Goal: Information Seeking & Learning: Find specific fact

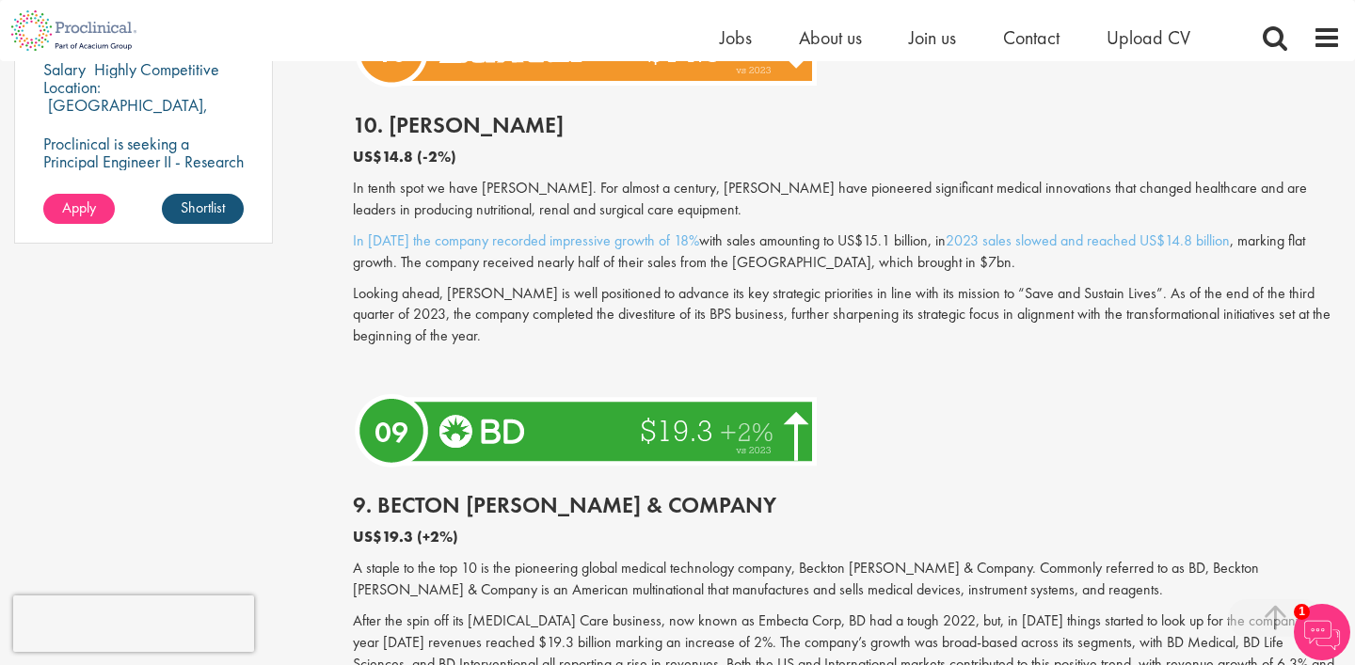
scroll to position [1700, 0]
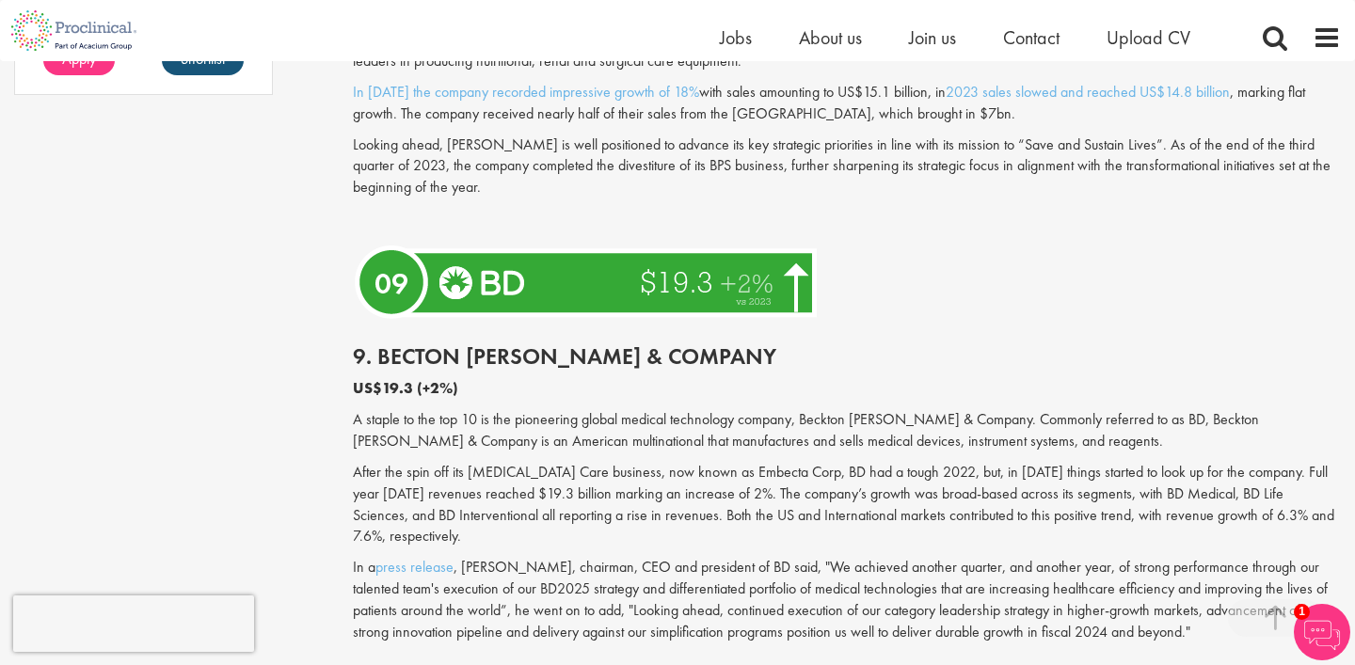
click at [603, 358] on h2 "9. Becton [PERSON_NAME] & Company" at bounding box center [847, 356] width 988 height 24
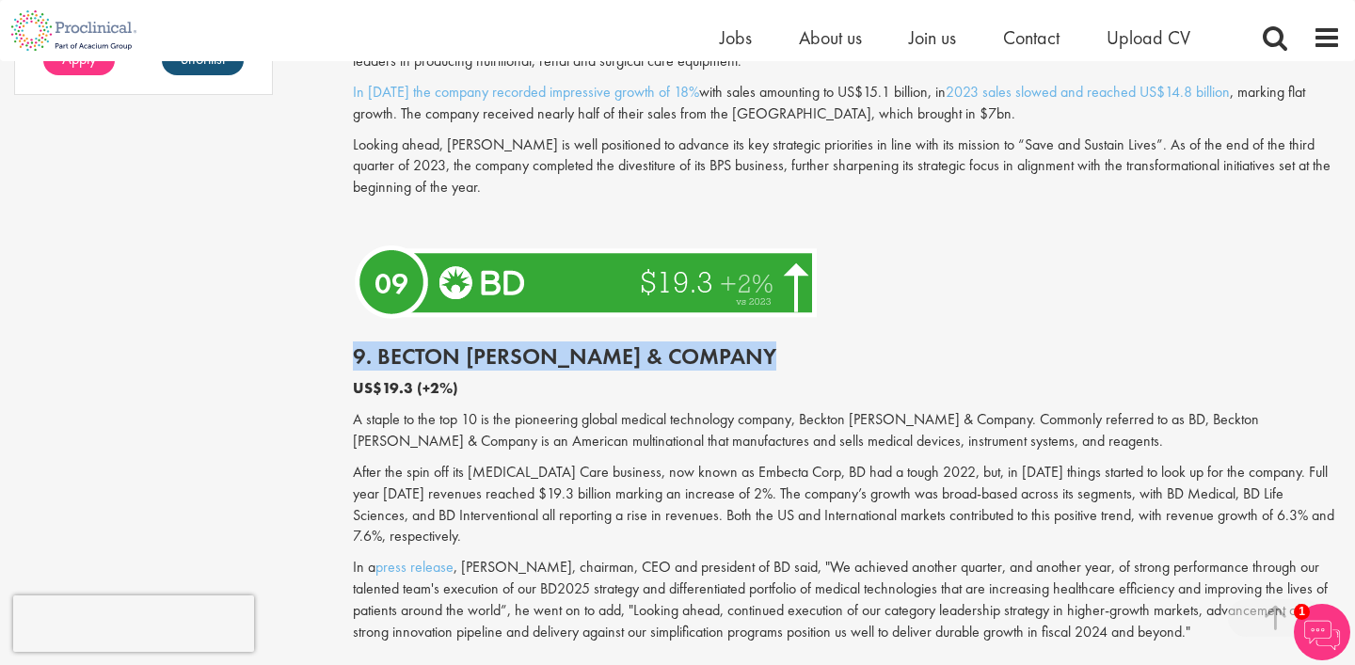
click at [603, 358] on h2 "9. Becton [PERSON_NAME] & Company" at bounding box center [847, 356] width 988 height 24
drag, startPoint x: 729, startPoint y: 358, endPoint x: 376, endPoint y: 360, distance: 352.8
click at [376, 360] on h2 "9. Becton [PERSON_NAME] & Company" at bounding box center [847, 356] width 988 height 24
copy h2 "Becton [PERSON_NAME] & Company"
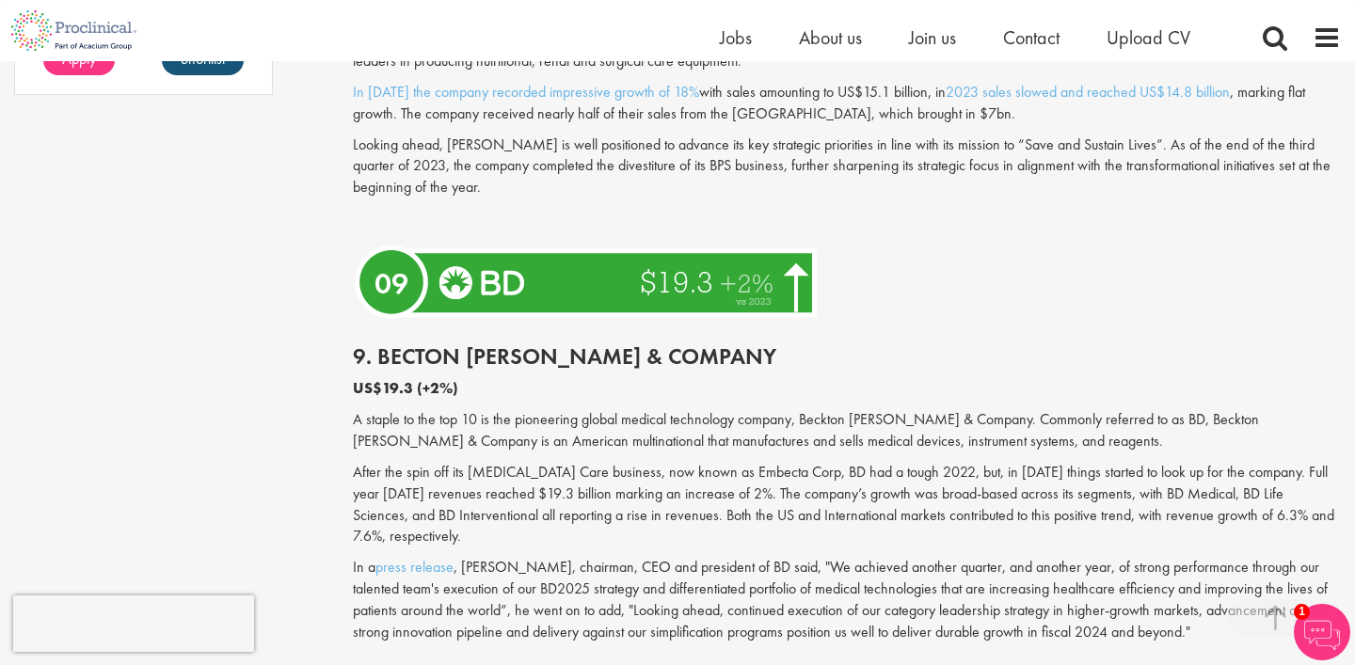
click at [679, 507] on p "After the spin off its [MEDICAL_DATA] Care business, now known as Embecta Corp,…" at bounding box center [847, 505] width 988 height 86
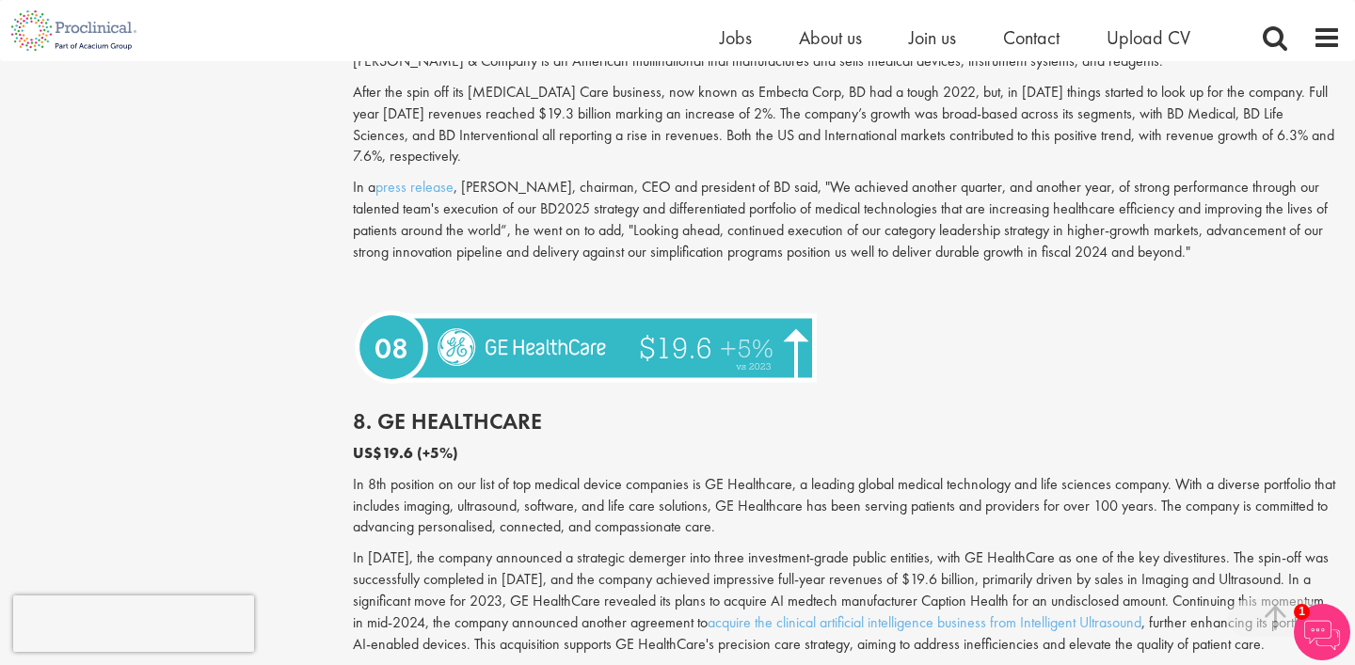
scroll to position [2170, 0]
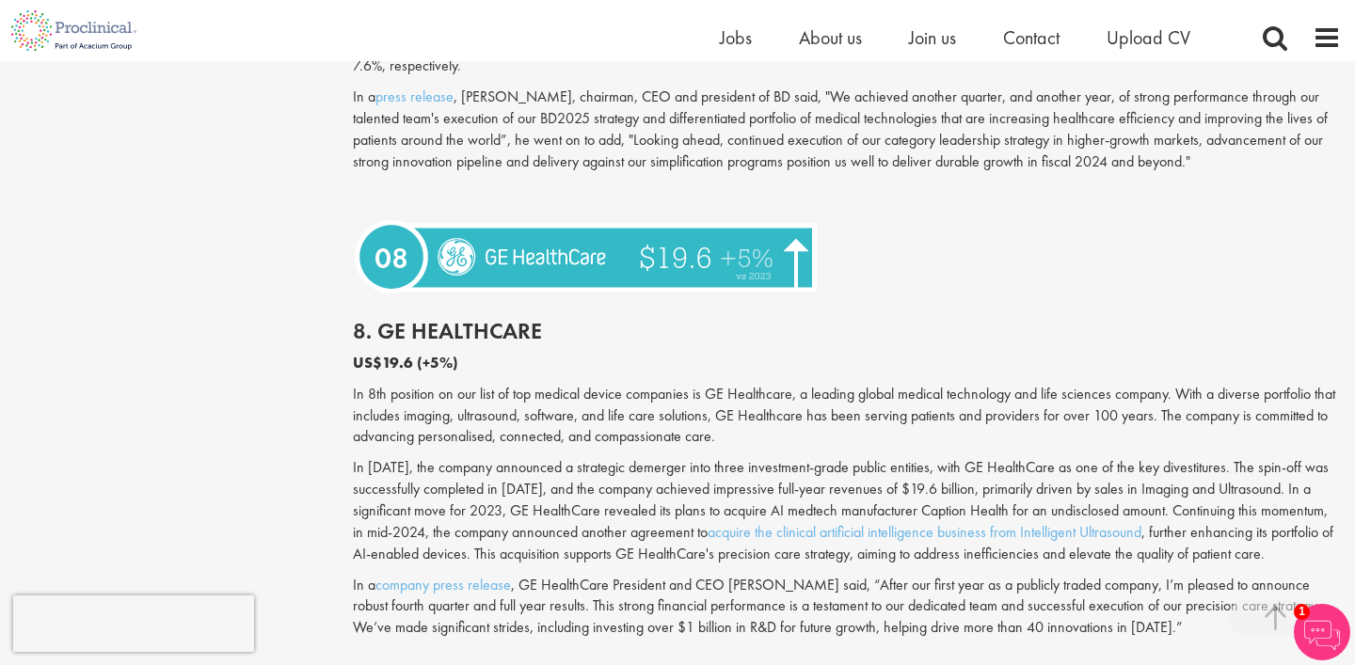
click at [436, 319] on h2 "8. GE HealthCare" at bounding box center [847, 331] width 988 height 24
drag, startPoint x: 582, startPoint y: 302, endPoint x: 381, endPoint y: 300, distance: 201.3
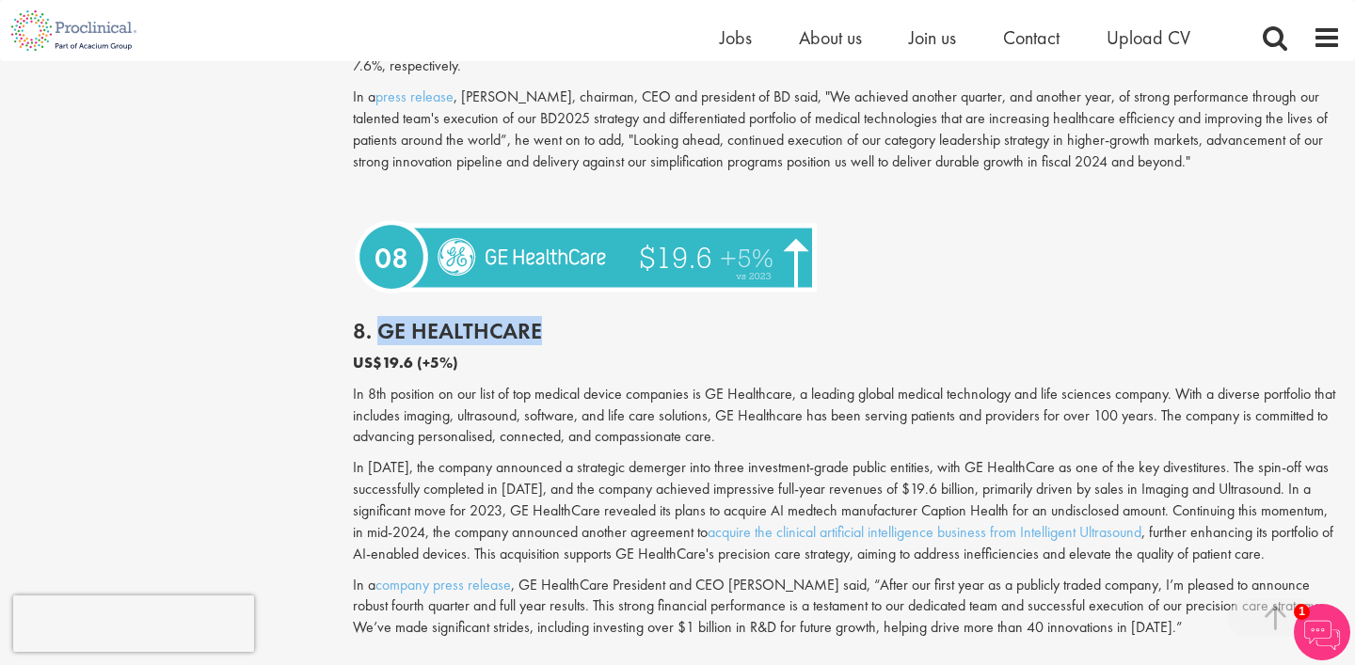
click at [381, 319] on h2 "8. GE HealthCare" at bounding box center [847, 331] width 988 height 24
copy h2 "GE HealthCare"
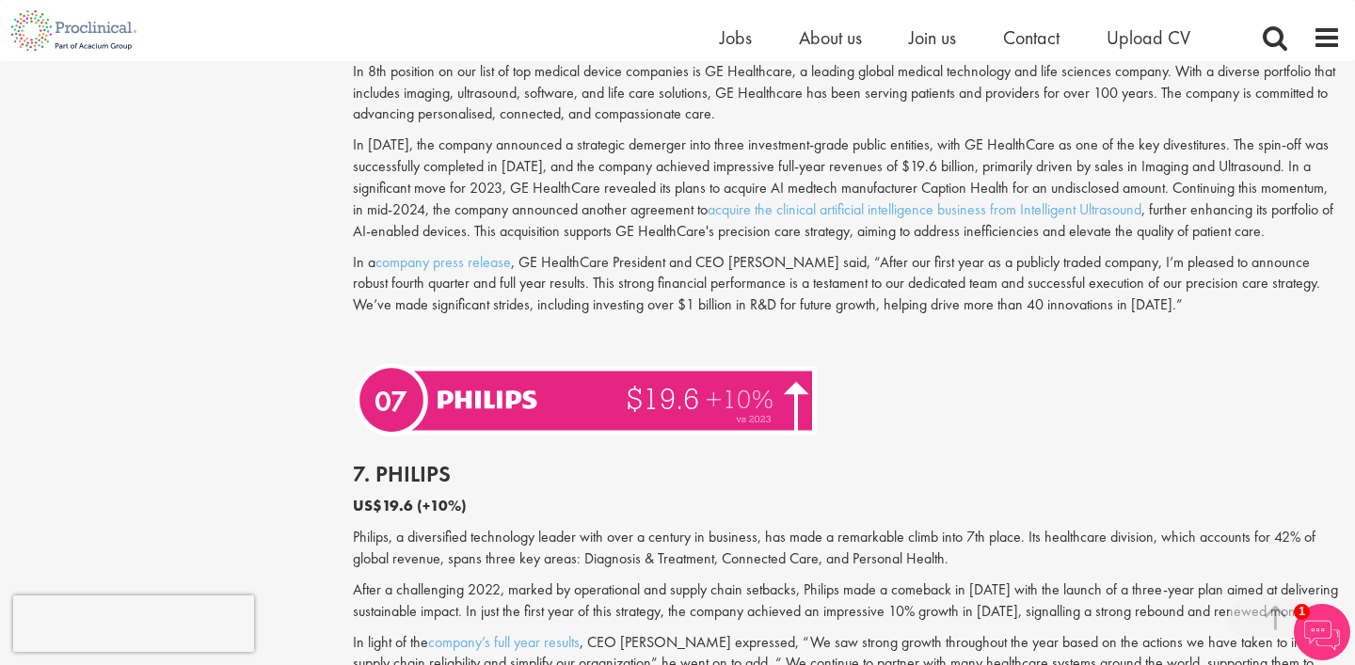
scroll to position [2570, 0]
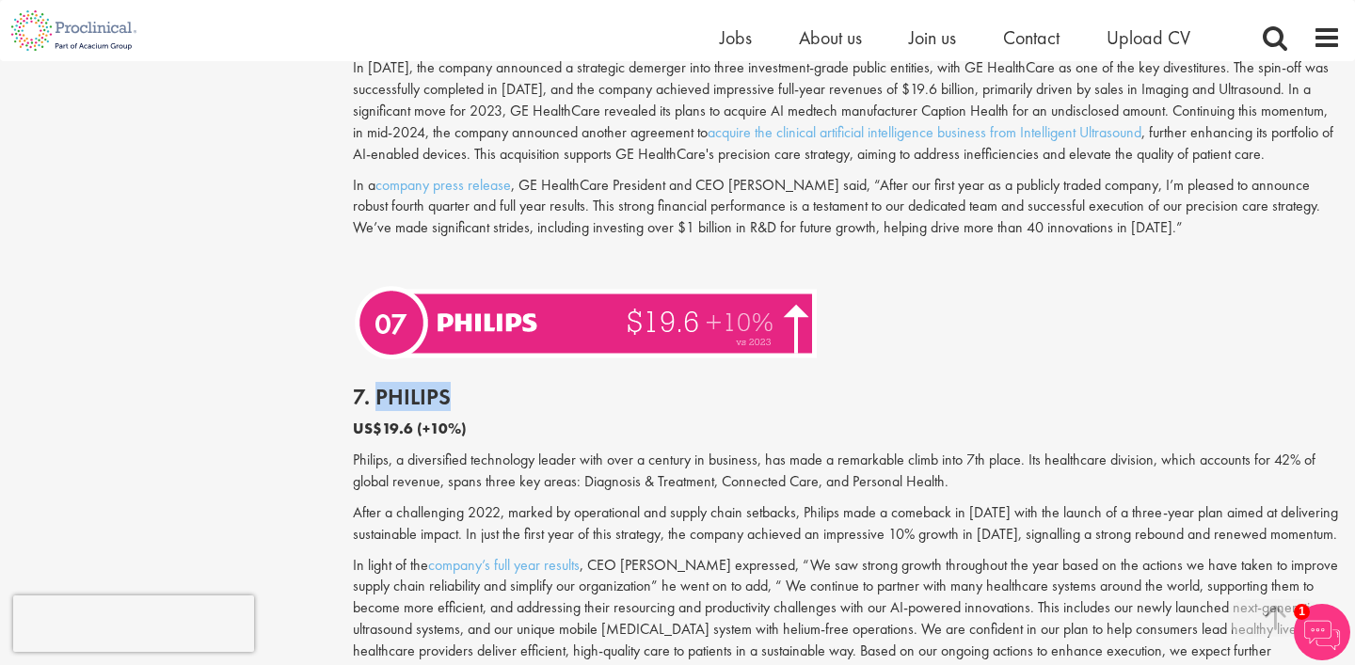
drag, startPoint x: 445, startPoint y: 399, endPoint x: 379, endPoint y: 396, distance: 65.9
click at [379, 396] on h2 "7. Philips" at bounding box center [847, 397] width 988 height 24
copy h2 "Philips"
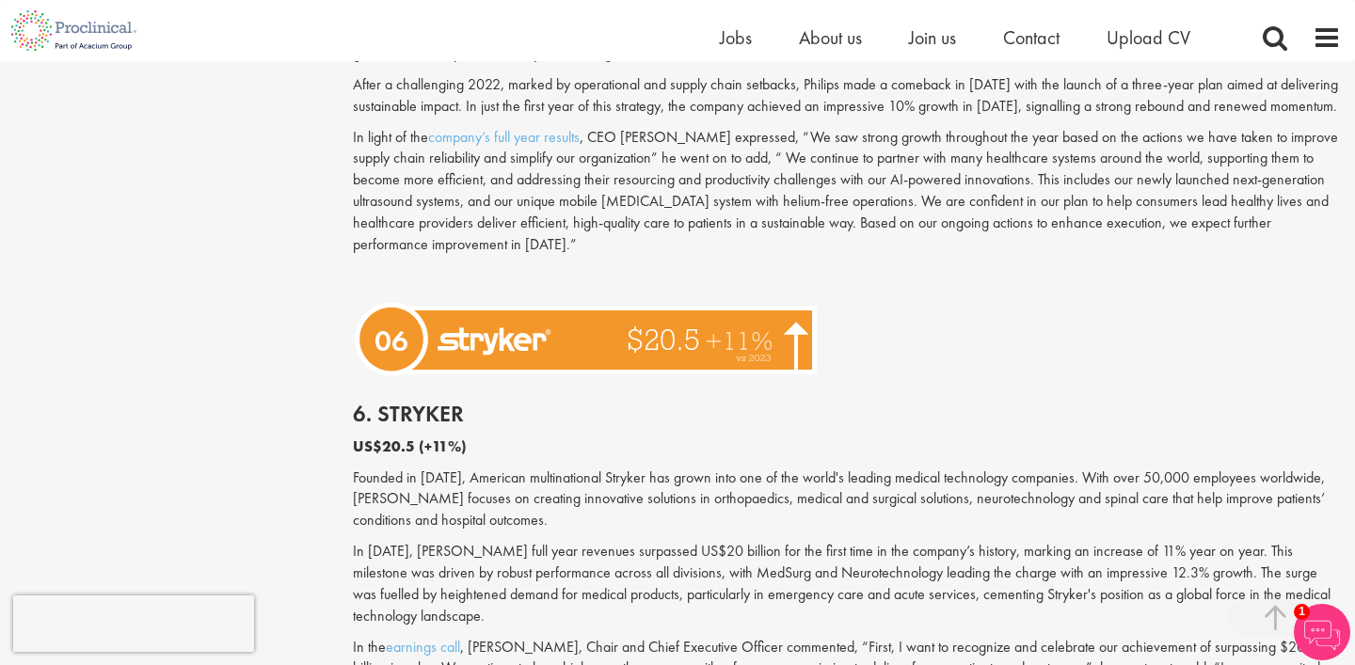
scroll to position [3056, 0]
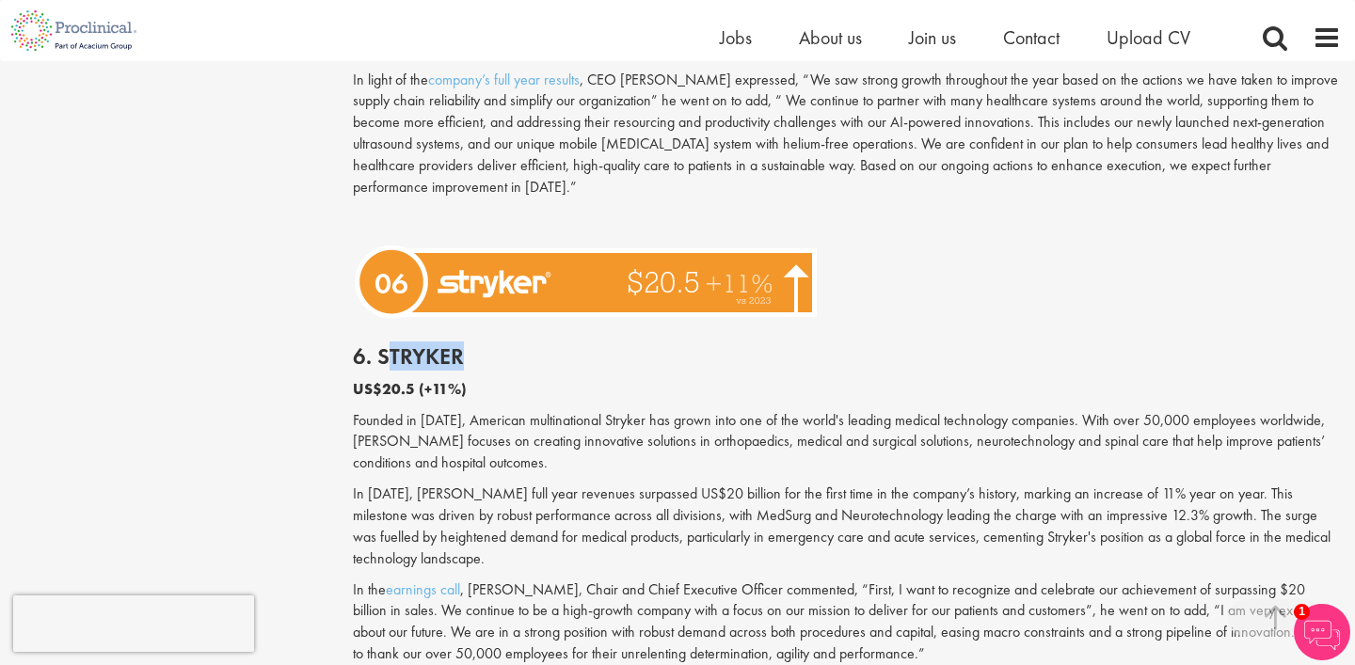
drag, startPoint x: 466, startPoint y: 365, endPoint x: 392, endPoint y: 365, distance: 73.4
click at [392, 365] on h2 "6. Stryker" at bounding box center [847, 356] width 988 height 24
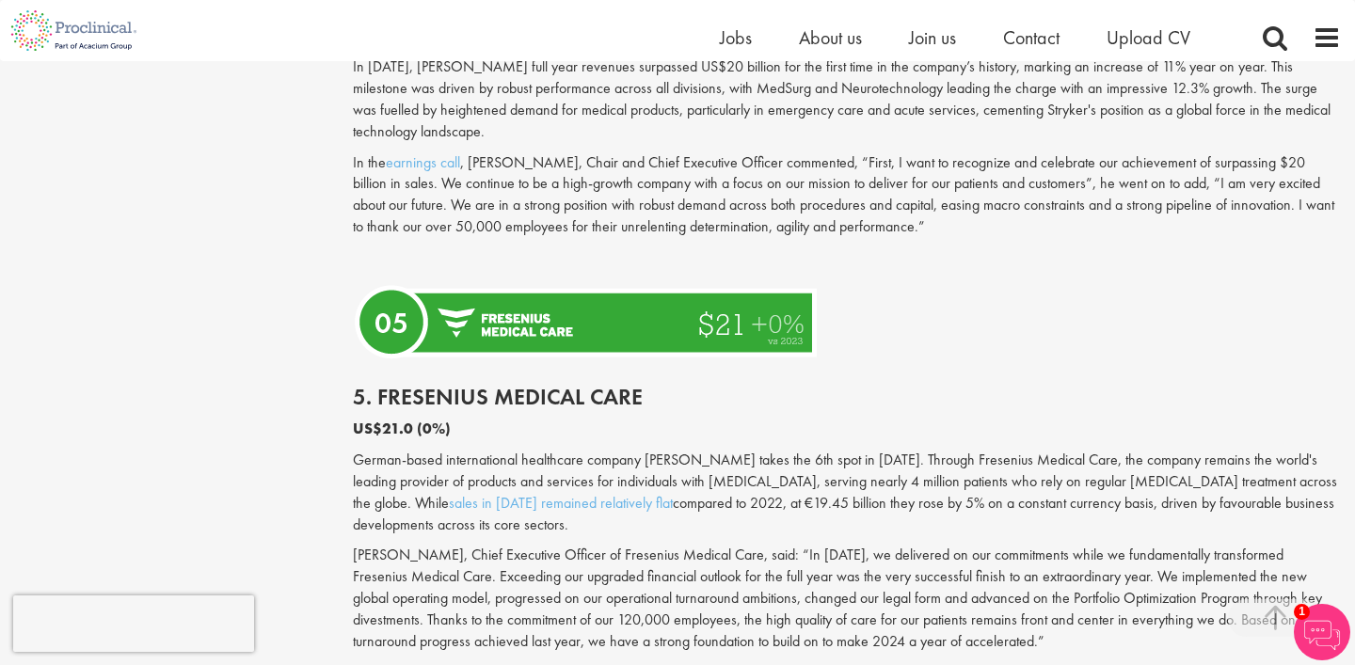
scroll to position [3486, 0]
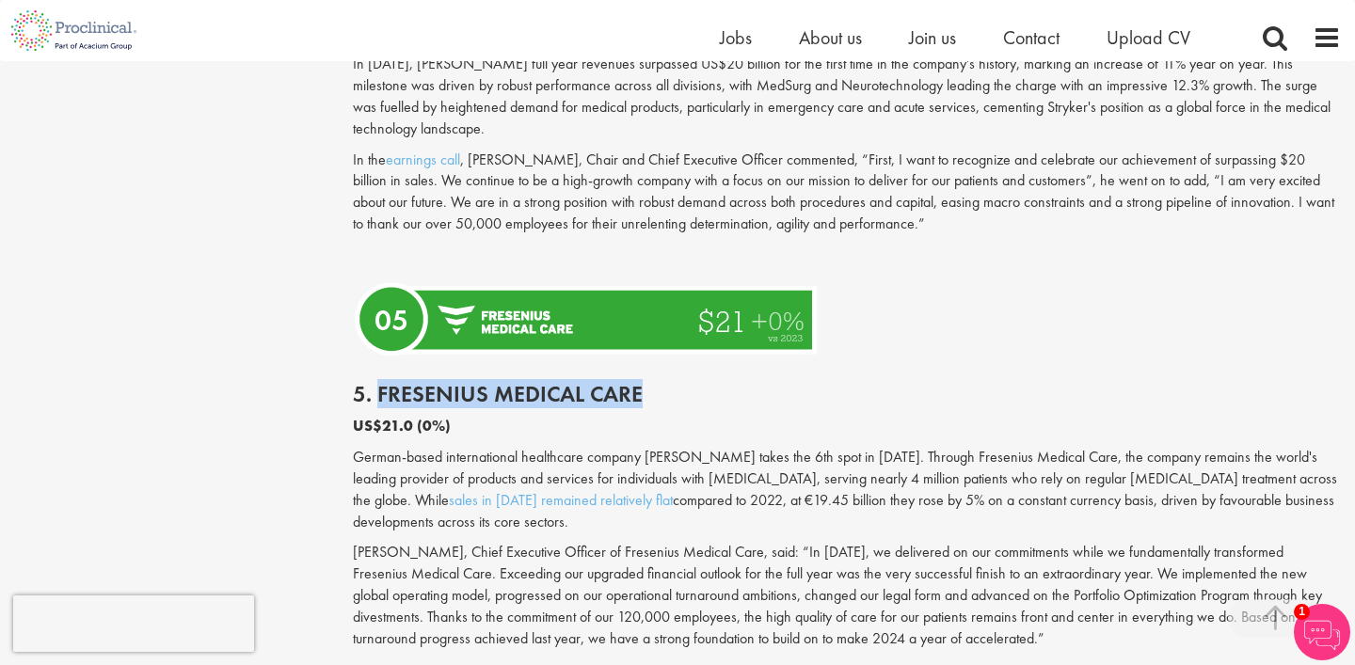
drag, startPoint x: 381, startPoint y: 386, endPoint x: 644, endPoint y: 385, distance: 262.5
click at [644, 385] on h2 "5. Fresenius Medical Care" at bounding box center [847, 394] width 988 height 24
copy h2 "Fresenius Medical Care"
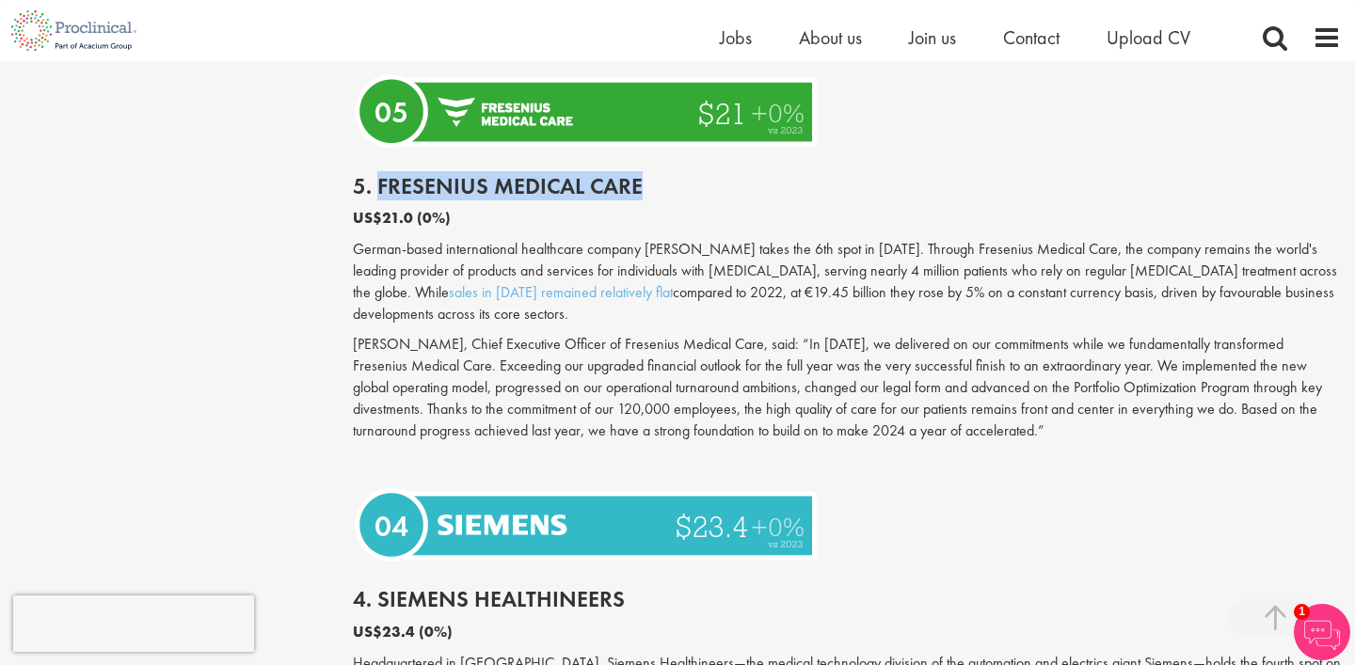
scroll to position [4041, 0]
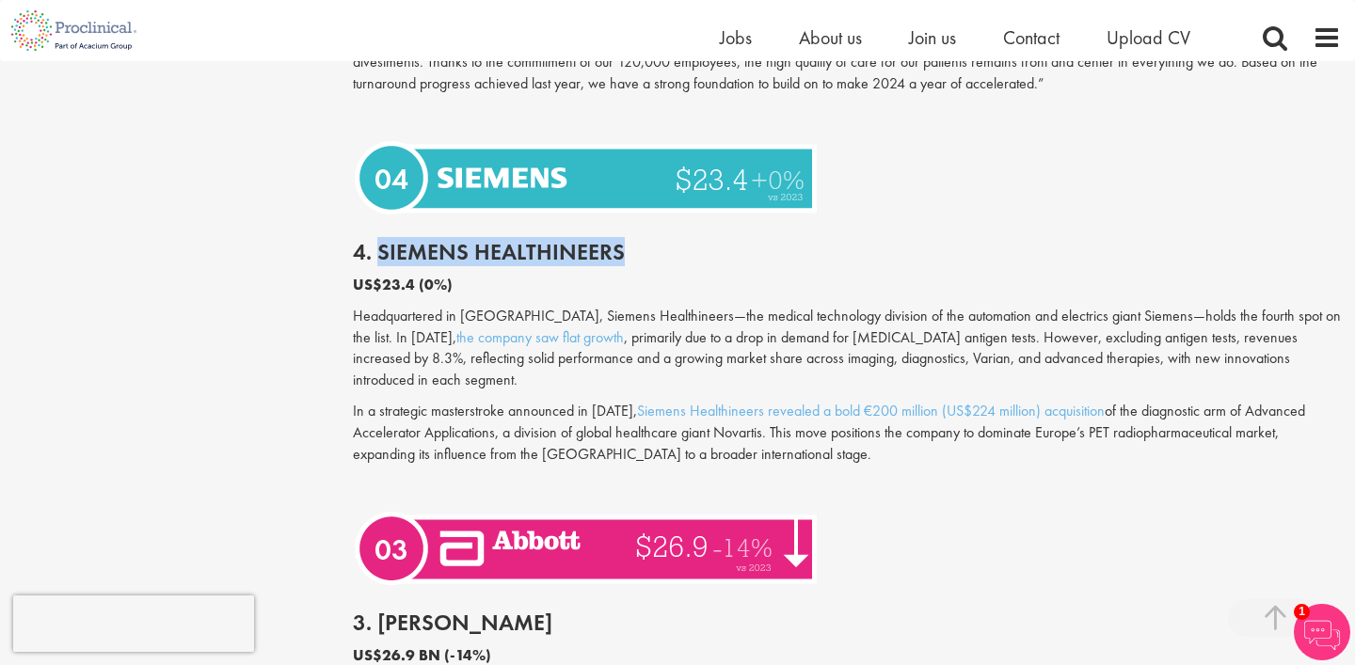
drag, startPoint x: 619, startPoint y: 243, endPoint x: 380, endPoint y: 245, distance: 239.0
click at [380, 245] on h2 "4. Siemens Healthineers" at bounding box center [847, 252] width 988 height 24
copy h2 "Siemens Healthineers"
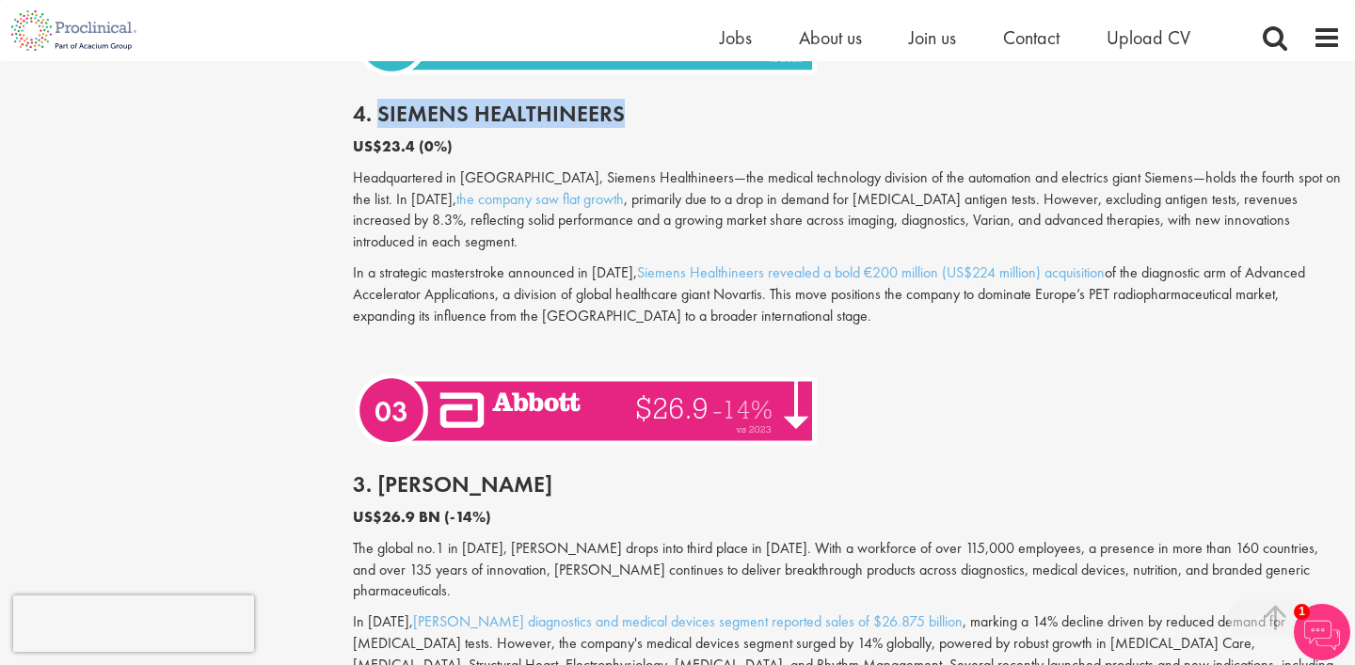
scroll to position [4347, 0]
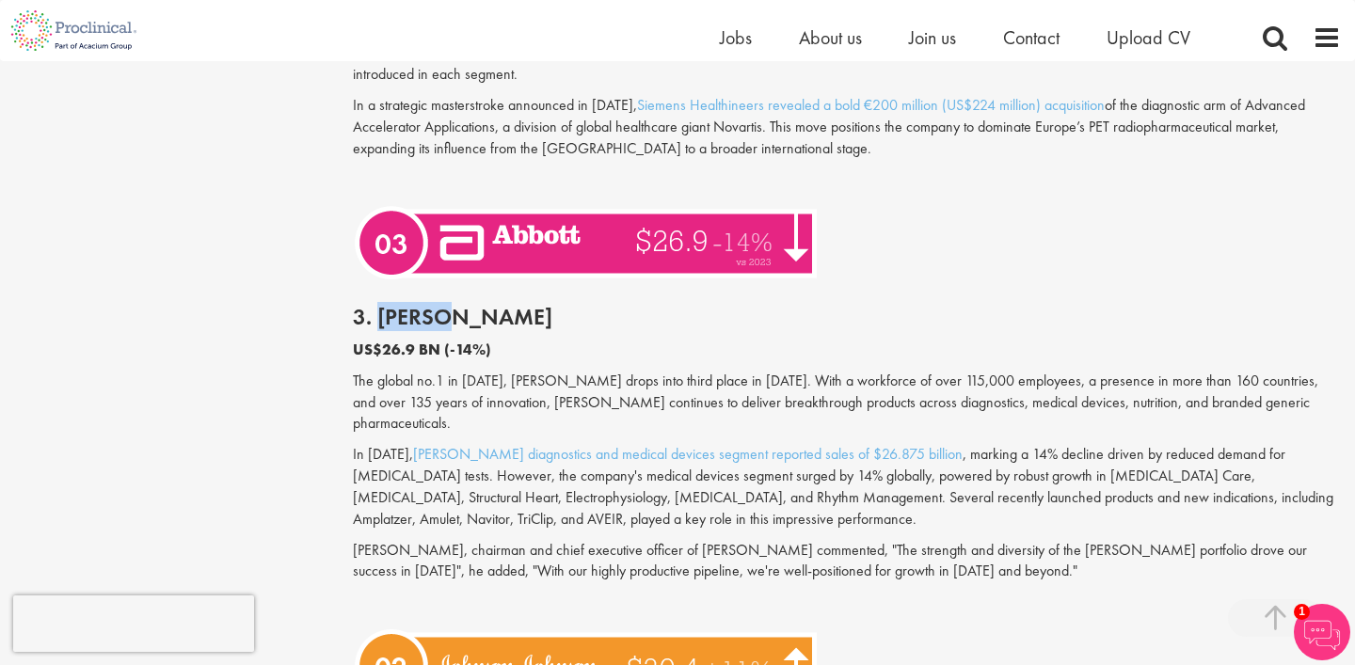
drag, startPoint x: 453, startPoint y: 299, endPoint x: 382, endPoint y: 294, distance: 70.8
click at [382, 305] on h2 "3. [PERSON_NAME]" at bounding box center [847, 317] width 988 height 24
copy h2 "[PERSON_NAME]"
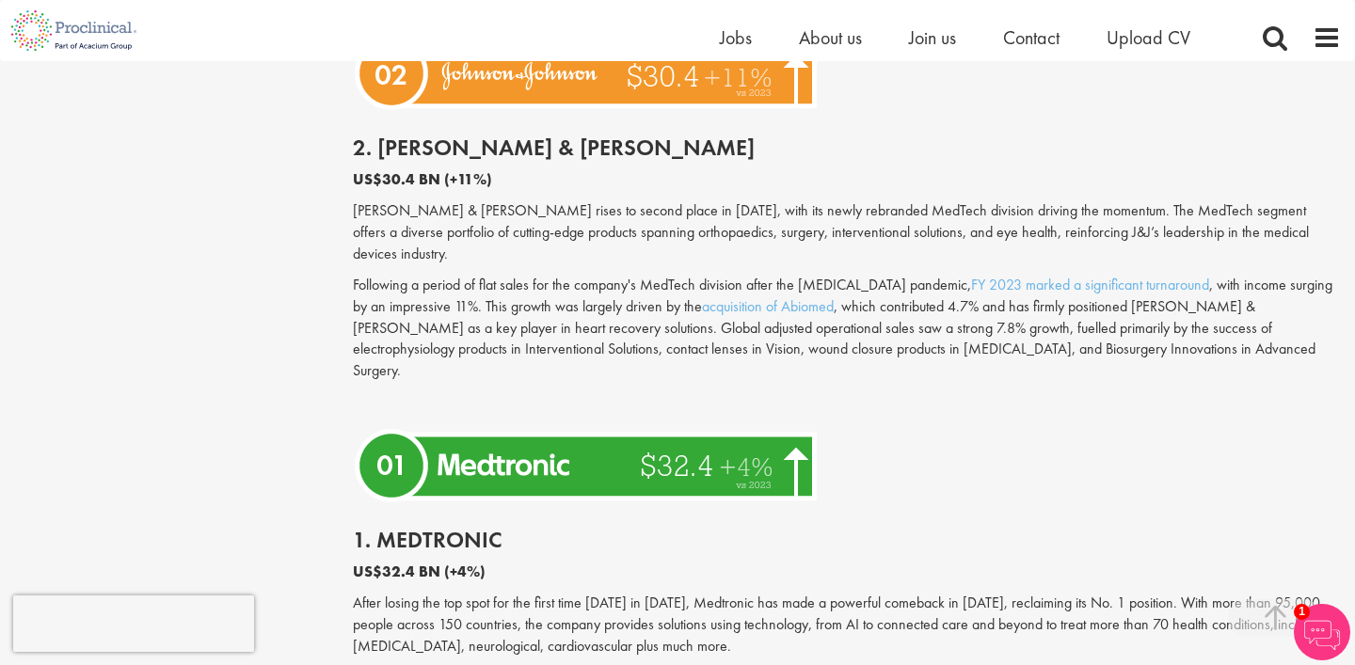
scroll to position [5131, 0]
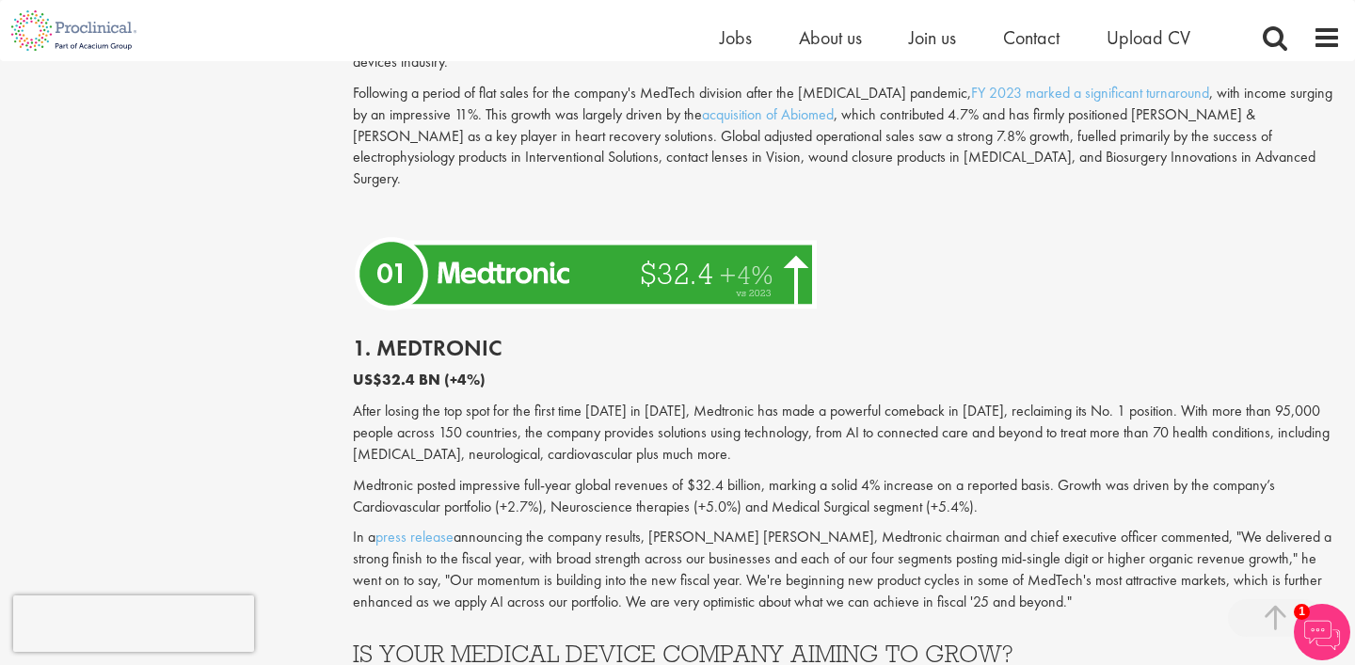
click at [430, 317] on div "1. Medtronic US$32.4 BN (+4%) After losing the top spot for the first time [DAT…" at bounding box center [847, 470] width 1016 height 306
drag, startPoint x: 493, startPoint y: 271, endPoint x: 379, endPoint y: 262, distance: 114.2
click at [379, 336] on h2 "1. Medtronic" at bounding box center [847, 348] width 988 height 24
copy h2 "Medtronic"
